Goal: Task Accomplishment & Management: Manage account settings

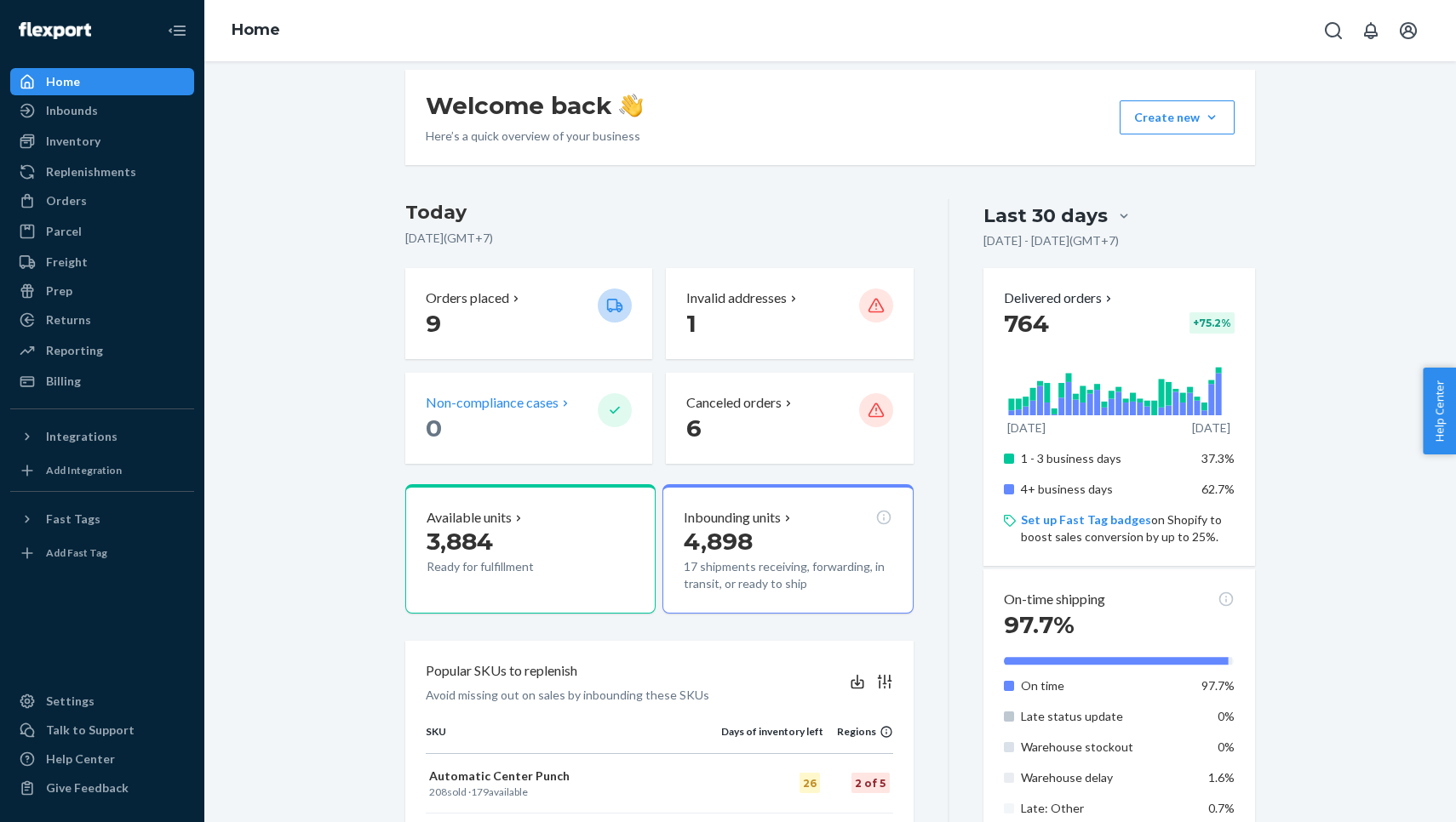
scroll to position [243, 0]
click at [125, 118] on div "Inbounds" at bounding box center [102, 111] width 180 height 24
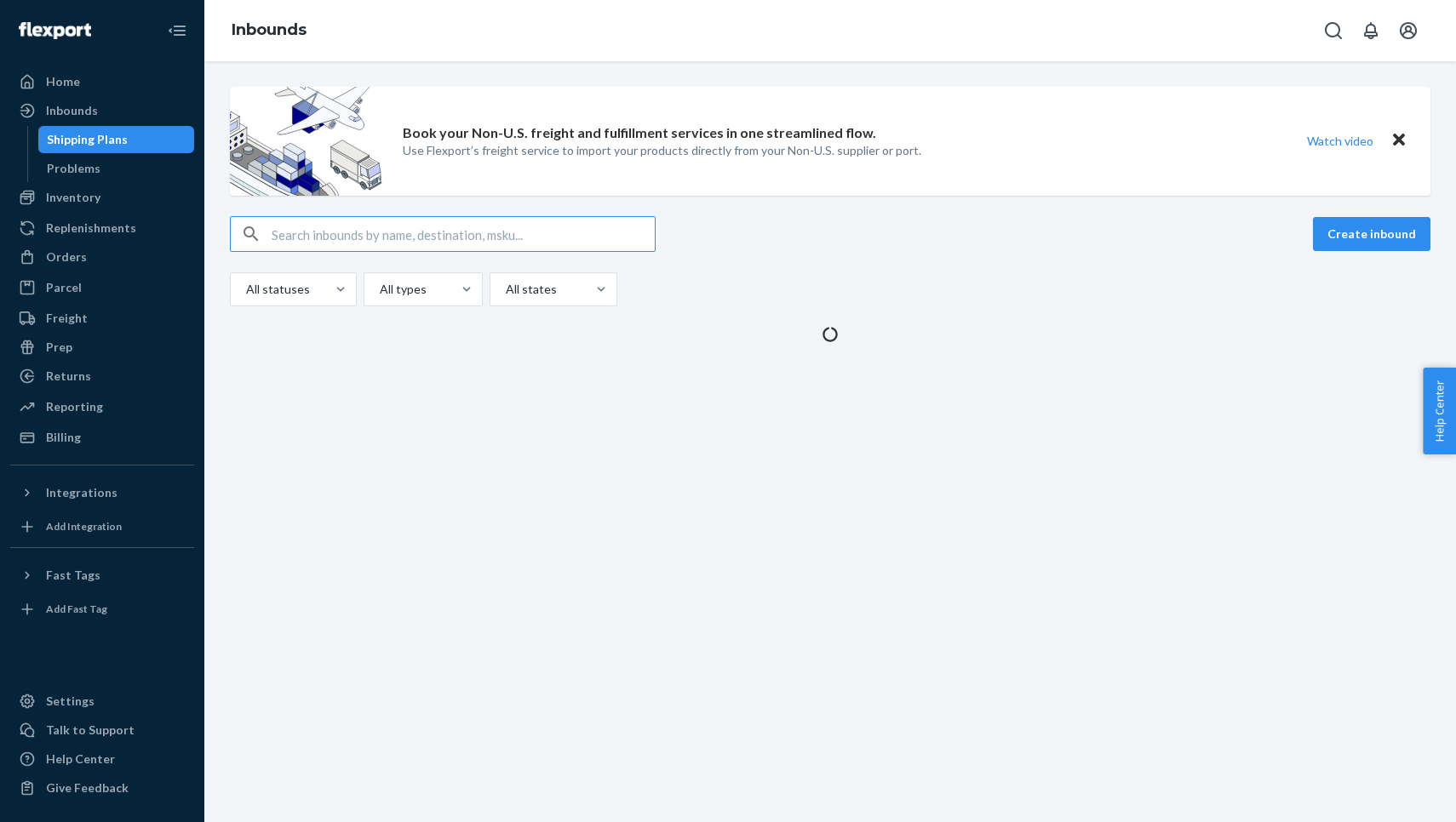
click at [120, 139] on div "Shipping Plans" at bounding box center [87, 139] width 81 height 17
click at [103, 178] on div "Problems" at bounding box center [116, 169] width 153 height 24
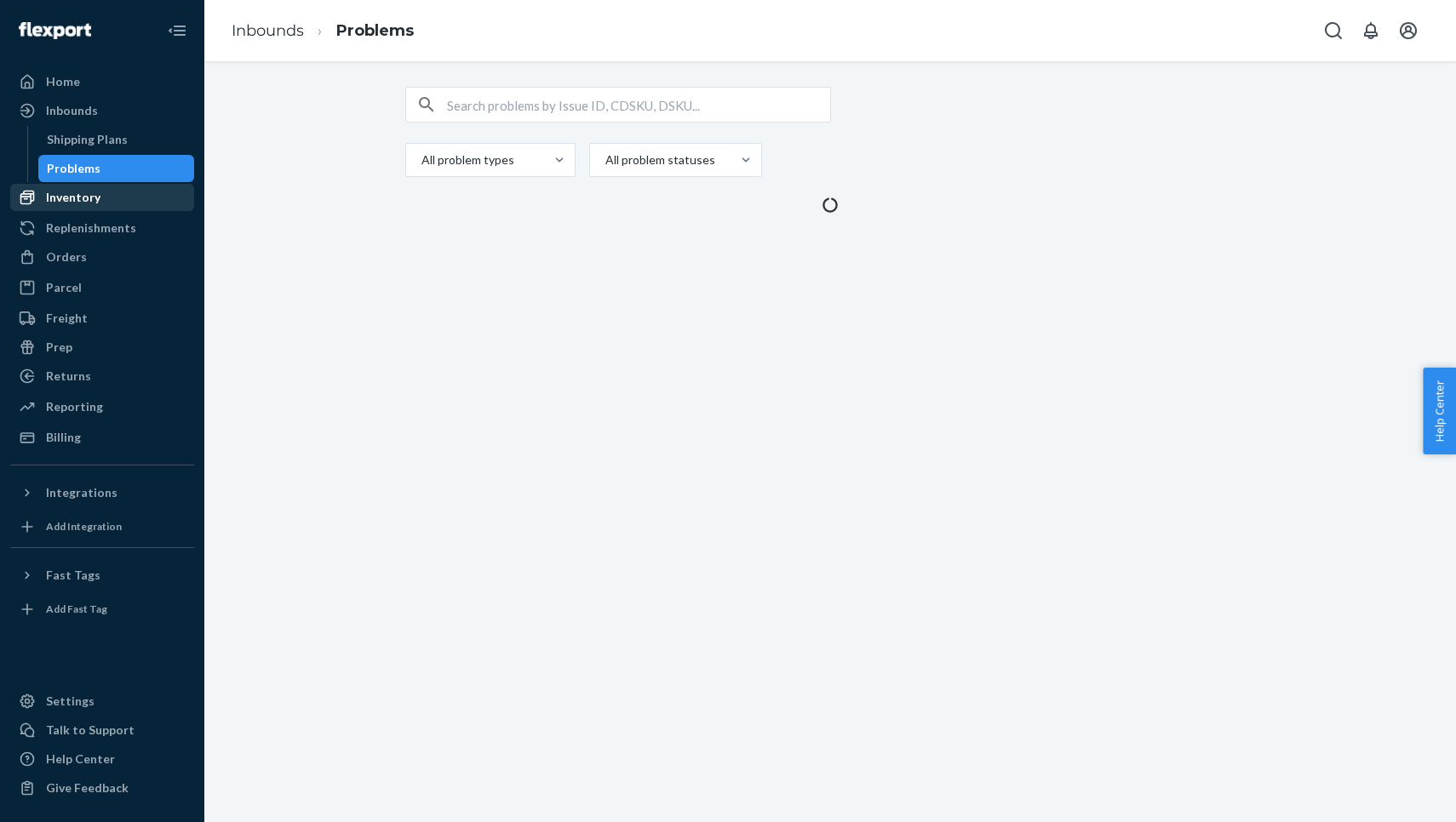
click at [101, 198] on div "Inventory" at bounding box center [102, 197] width 180 height 24
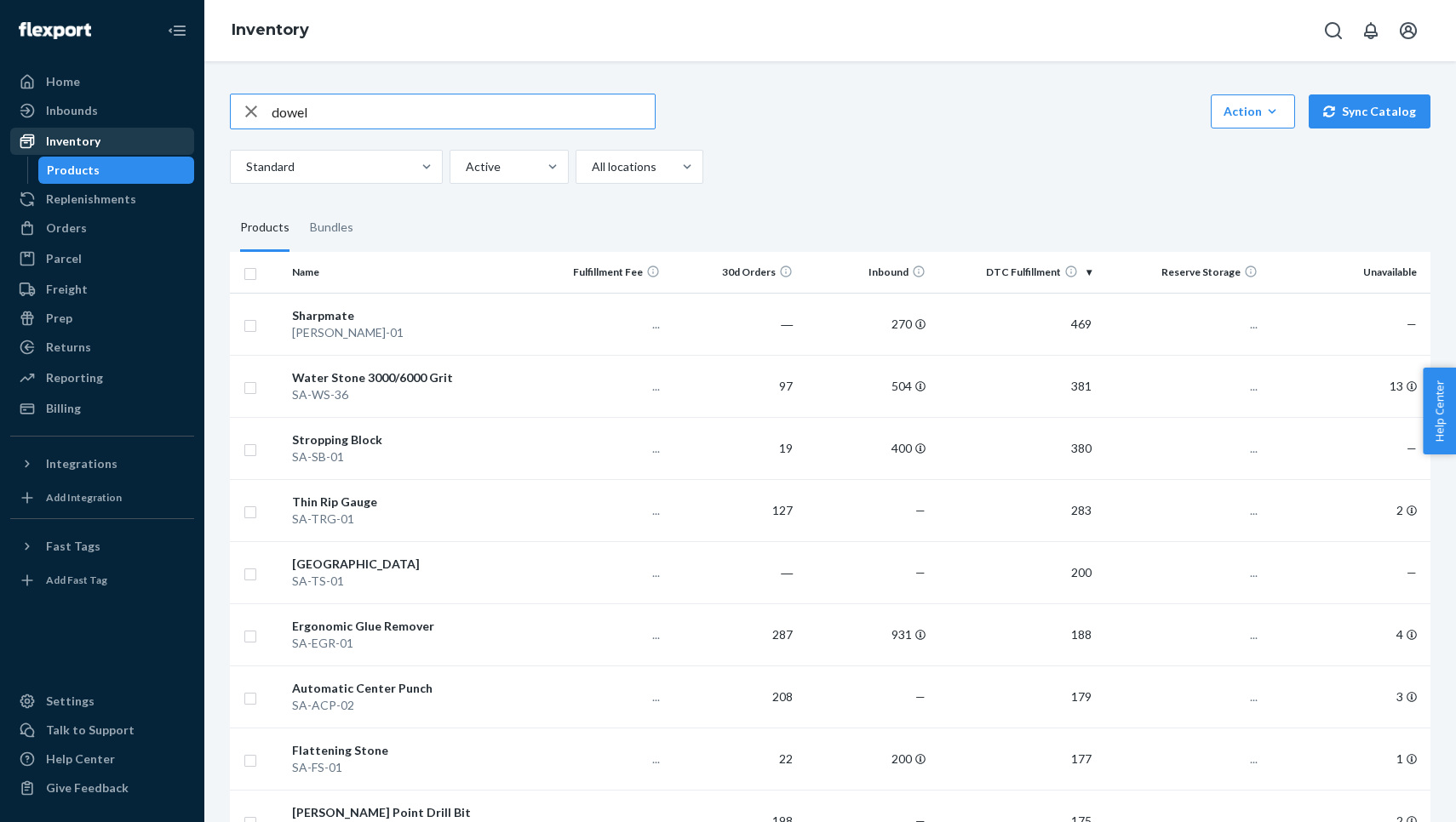
type input "dowel"
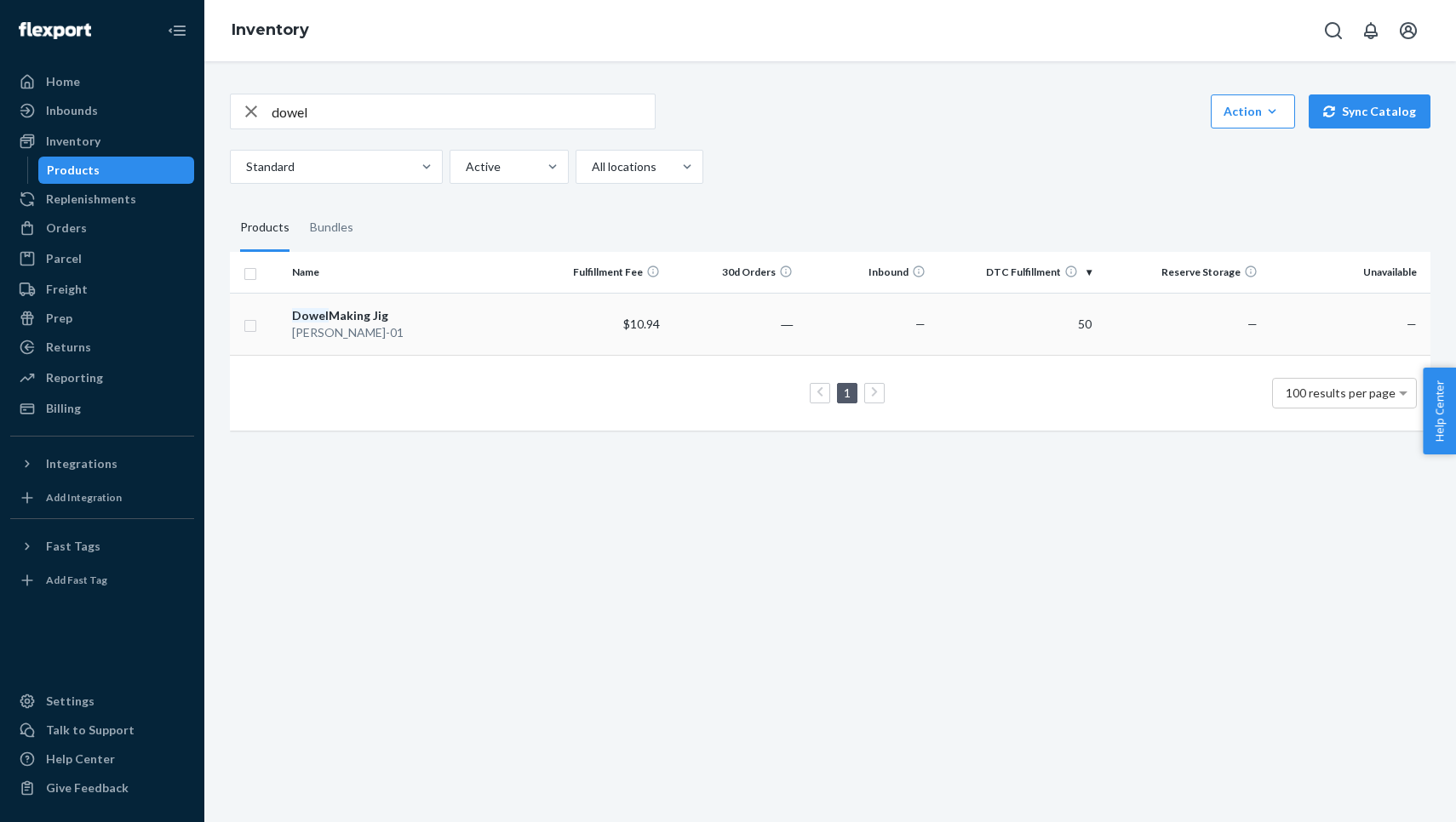
click at [400, 324] on div "[PERSON_NAME]-01" at bounding box center [409, 333] width 235 height 17
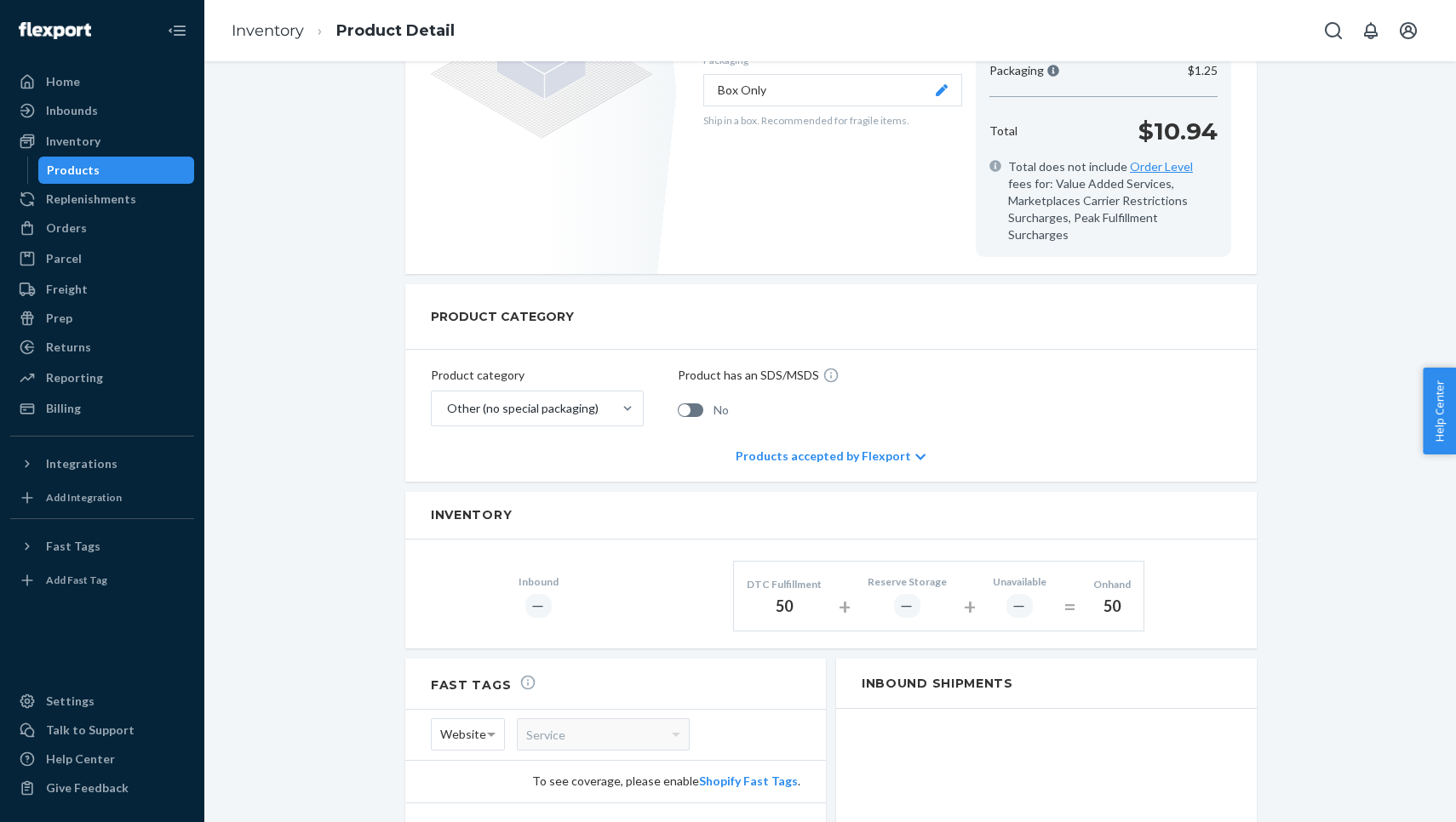
scroll to position [440, 0]
